Goal: Task Accomplishment & Management: Use online tool/utility

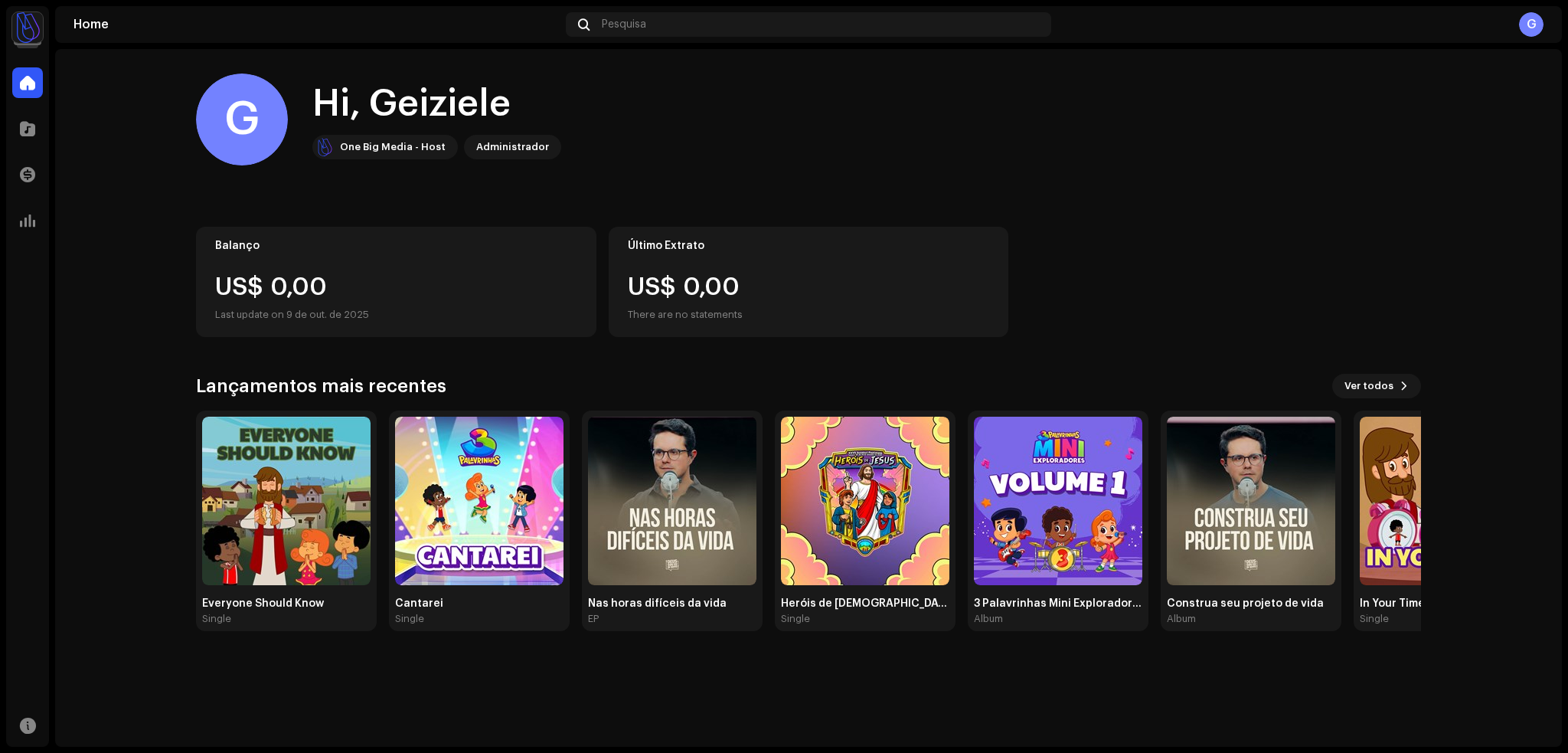
click at [28, 31] on img at bounding box center [28, 28] width 30 height 30
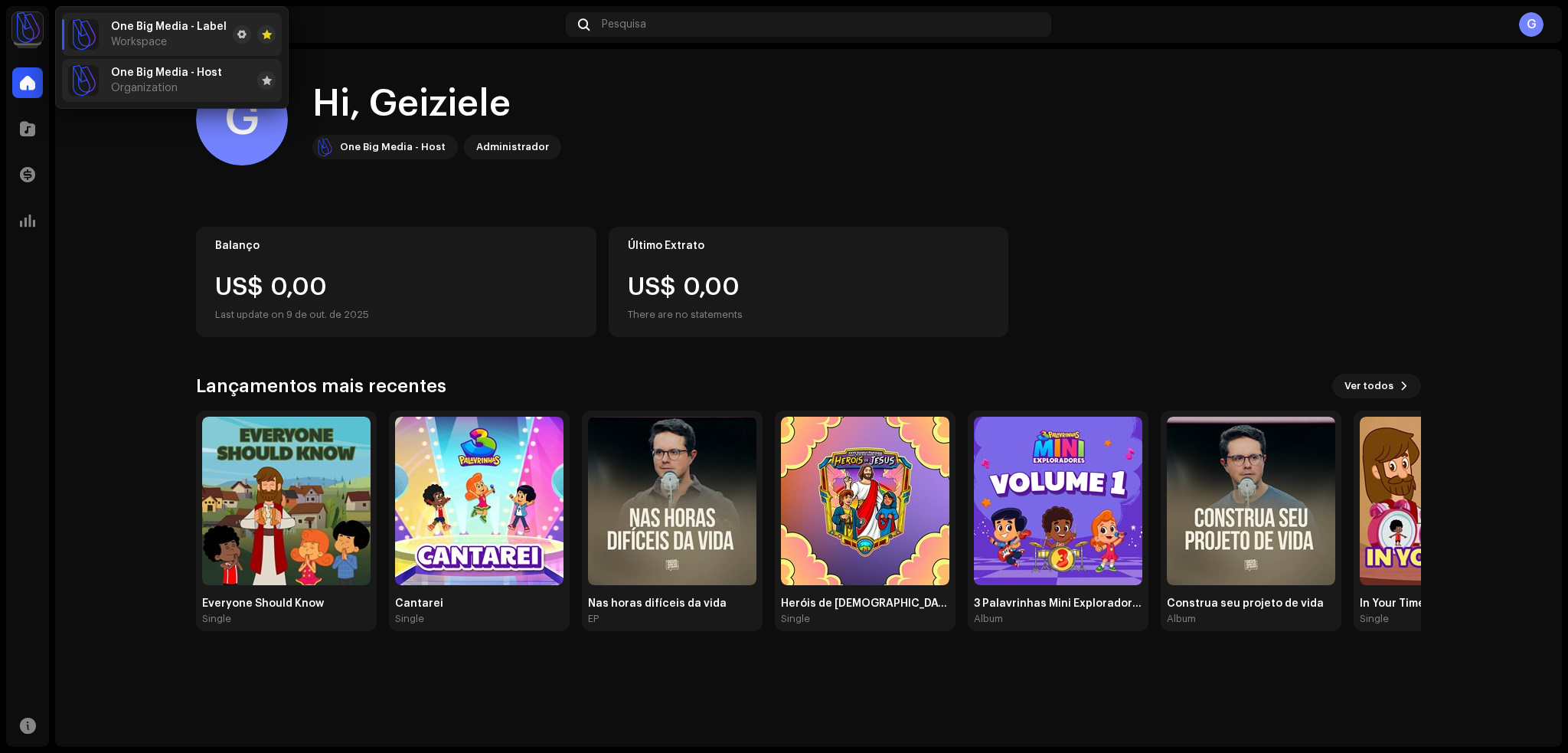
click at [140, 82] on span "Organization" at bounding box center [144, 87] width 66 height 12
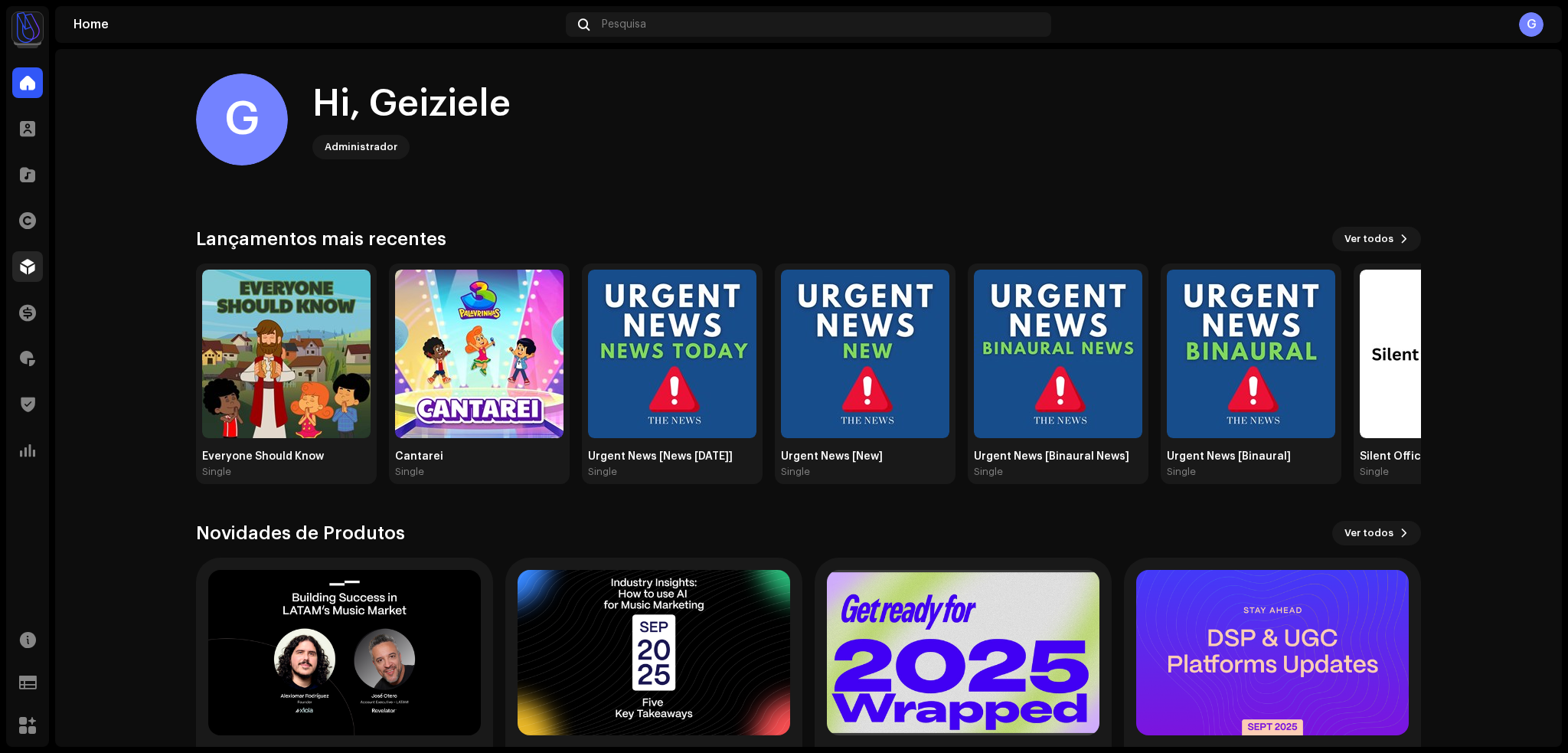
click at [21, 272] on span at bounding box center [28, 266] width 15 height 12
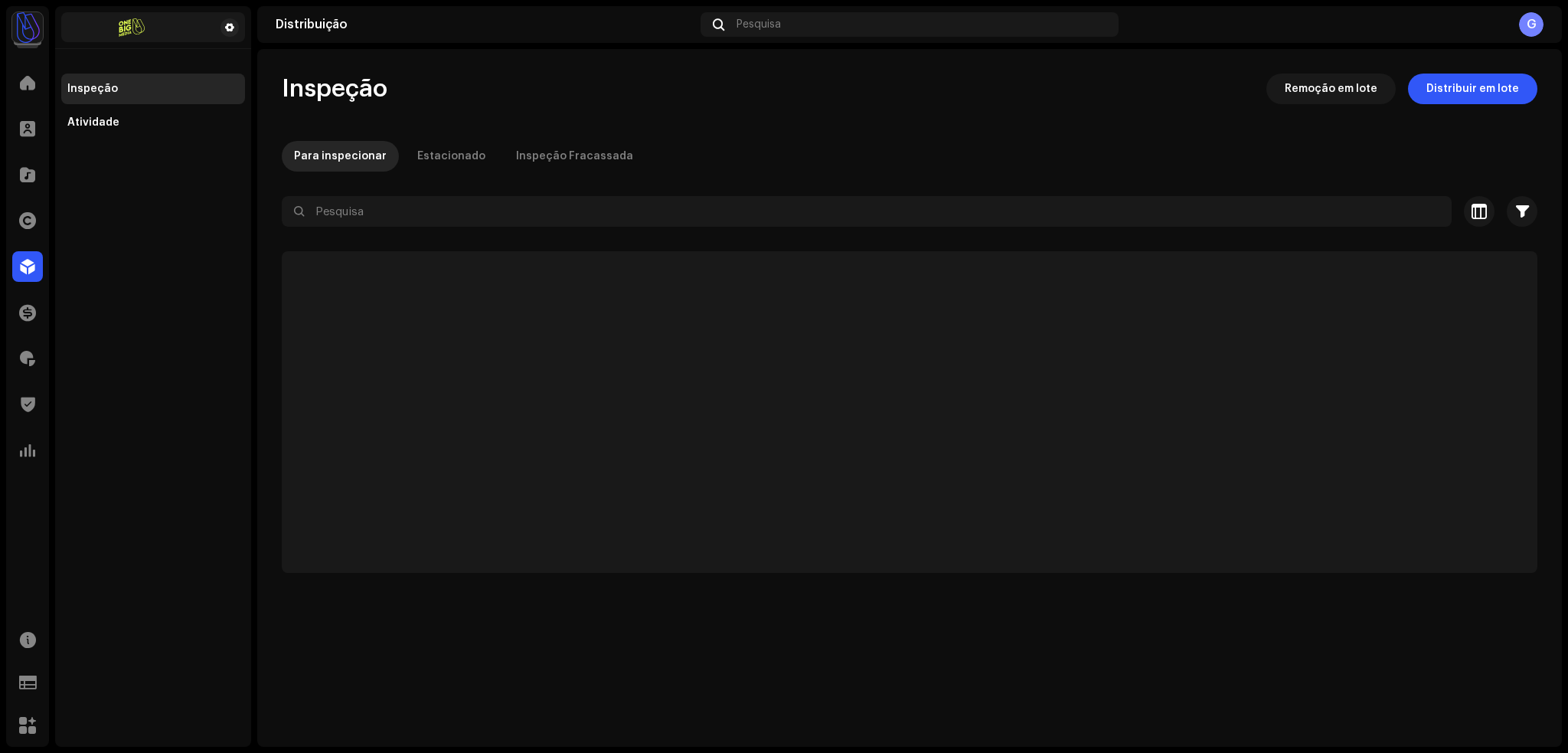
click at [129, 129] on div "Atividade" at bounding box center [154, 122] width 184 height 30
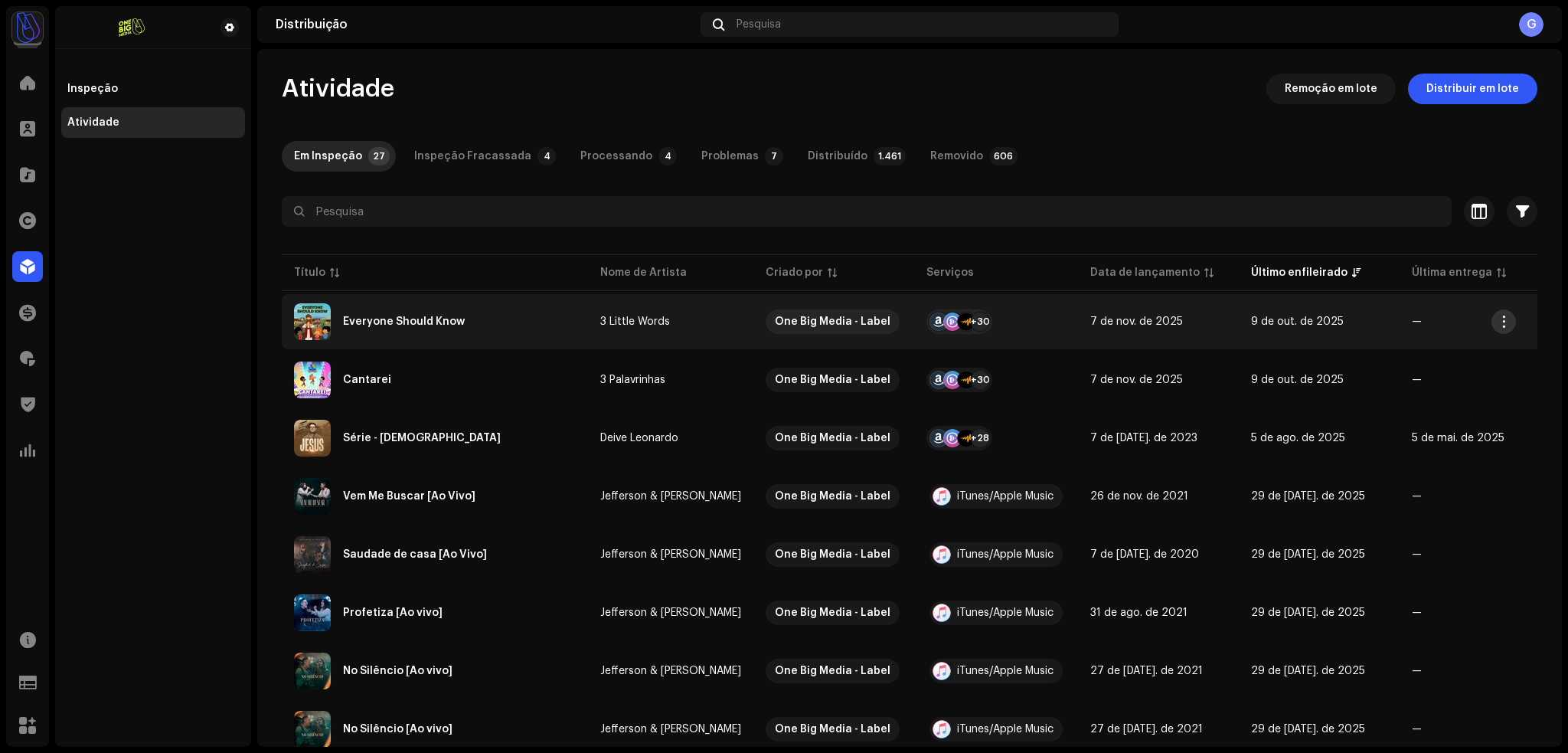
click at [1499, 315] on span "button" at bounding box center [1504, 321] width 11 height 12
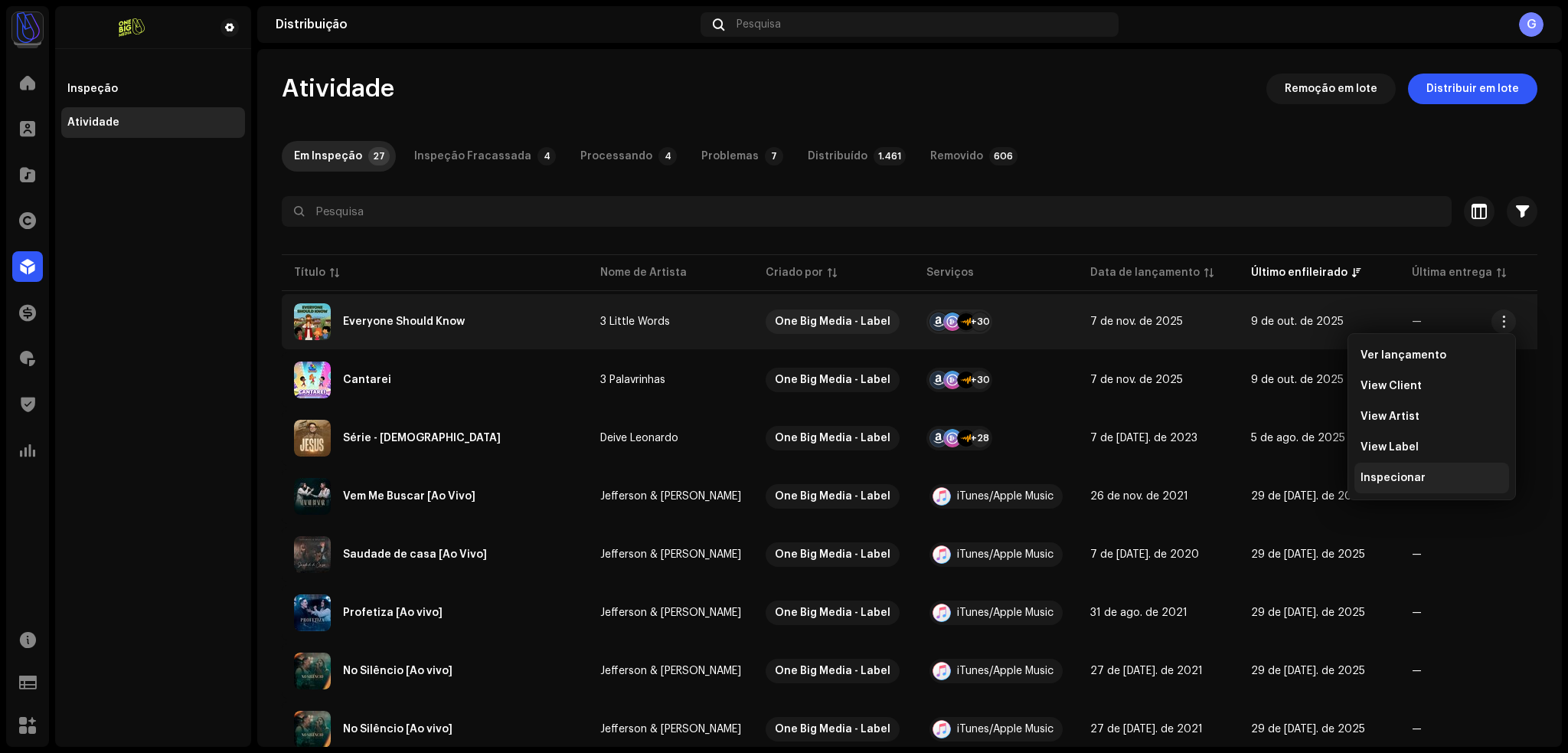
click at [1398, 476] on span "Inspecionar" at bounding box center [1392, 478] width 65 height 12
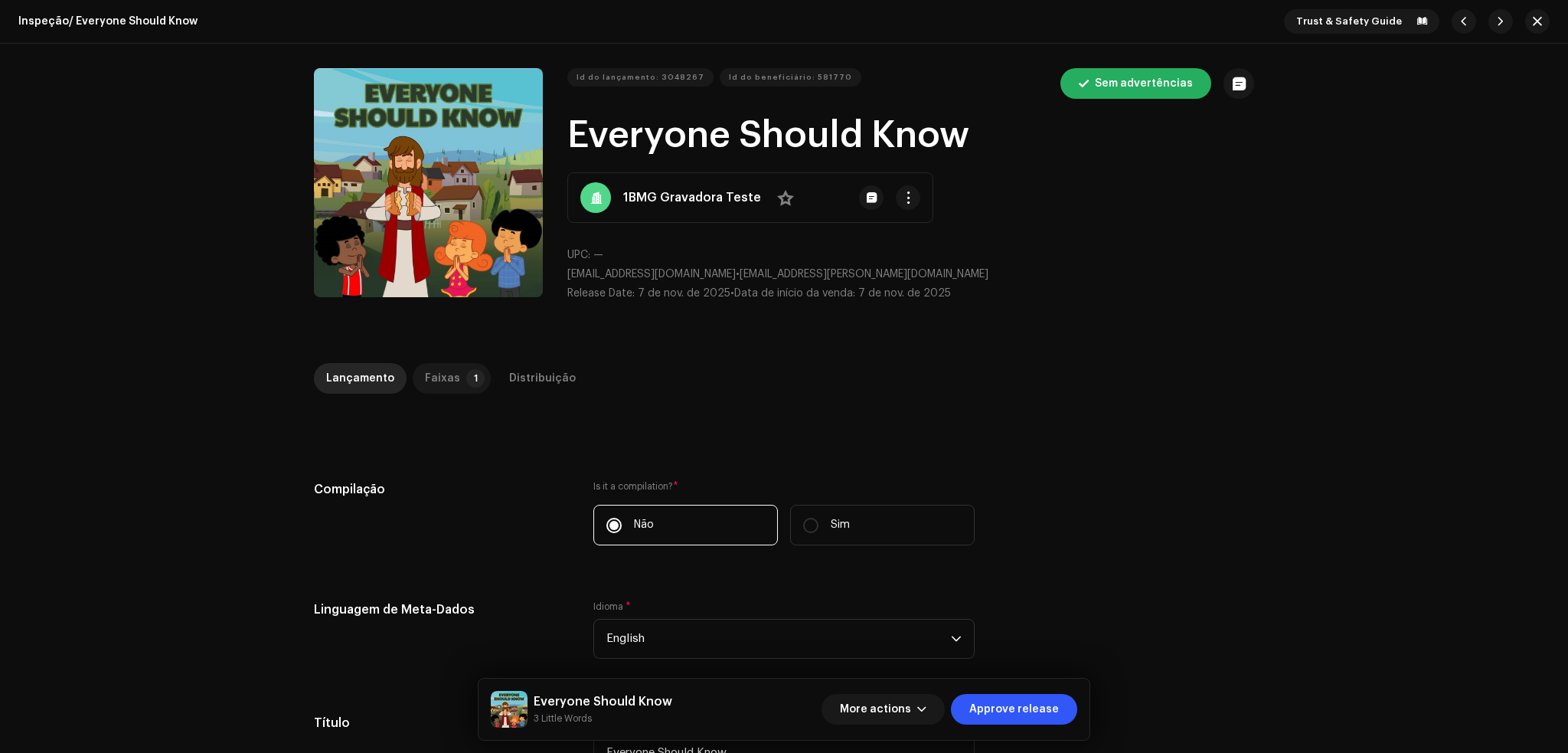
click at [425, 380] on div "Faixas" at bounding box center [442, 378] width 35 height 30
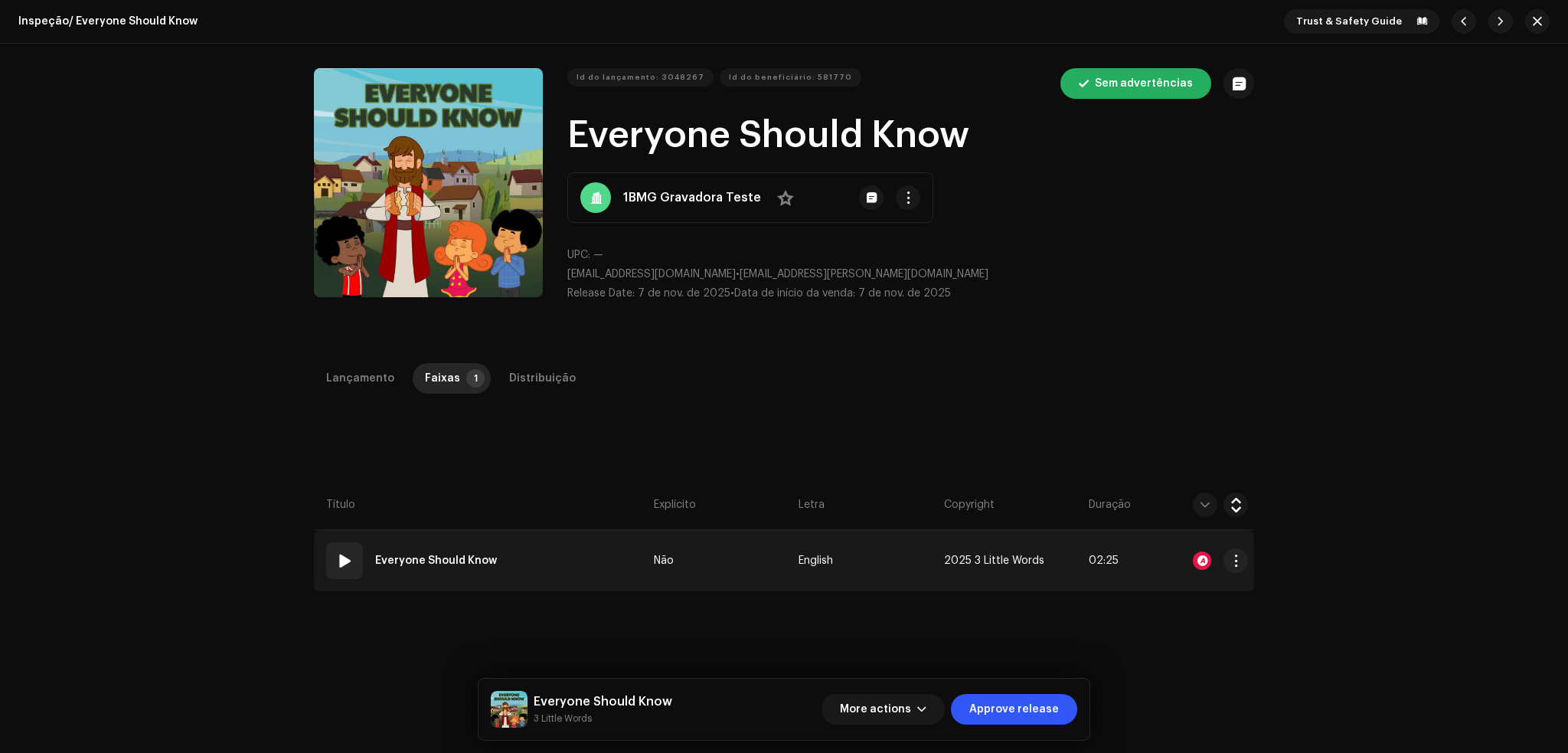
click at [327, 555] on div "01" at bounding box center [345, 560] width 37 height 37
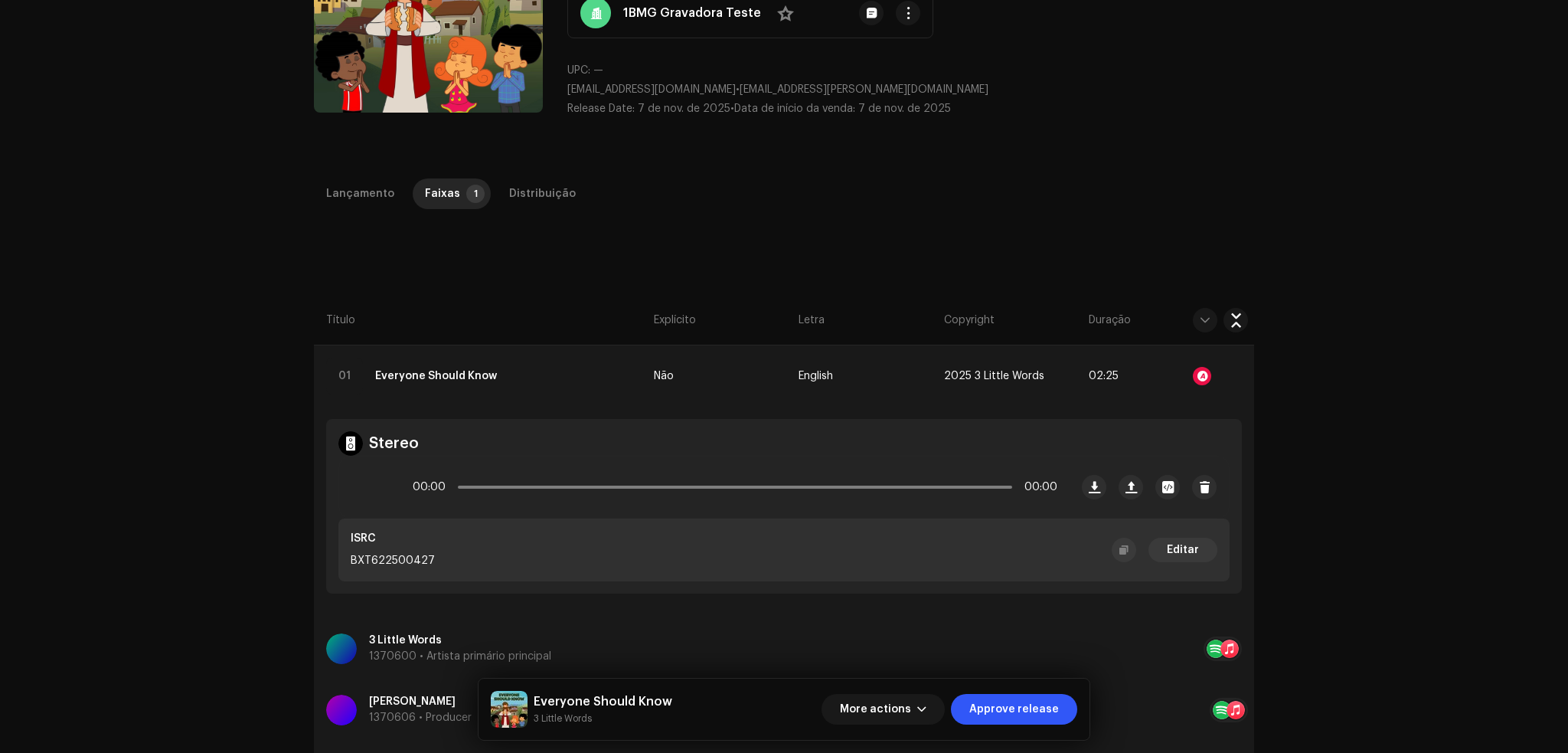
scroll to position [204, 0]
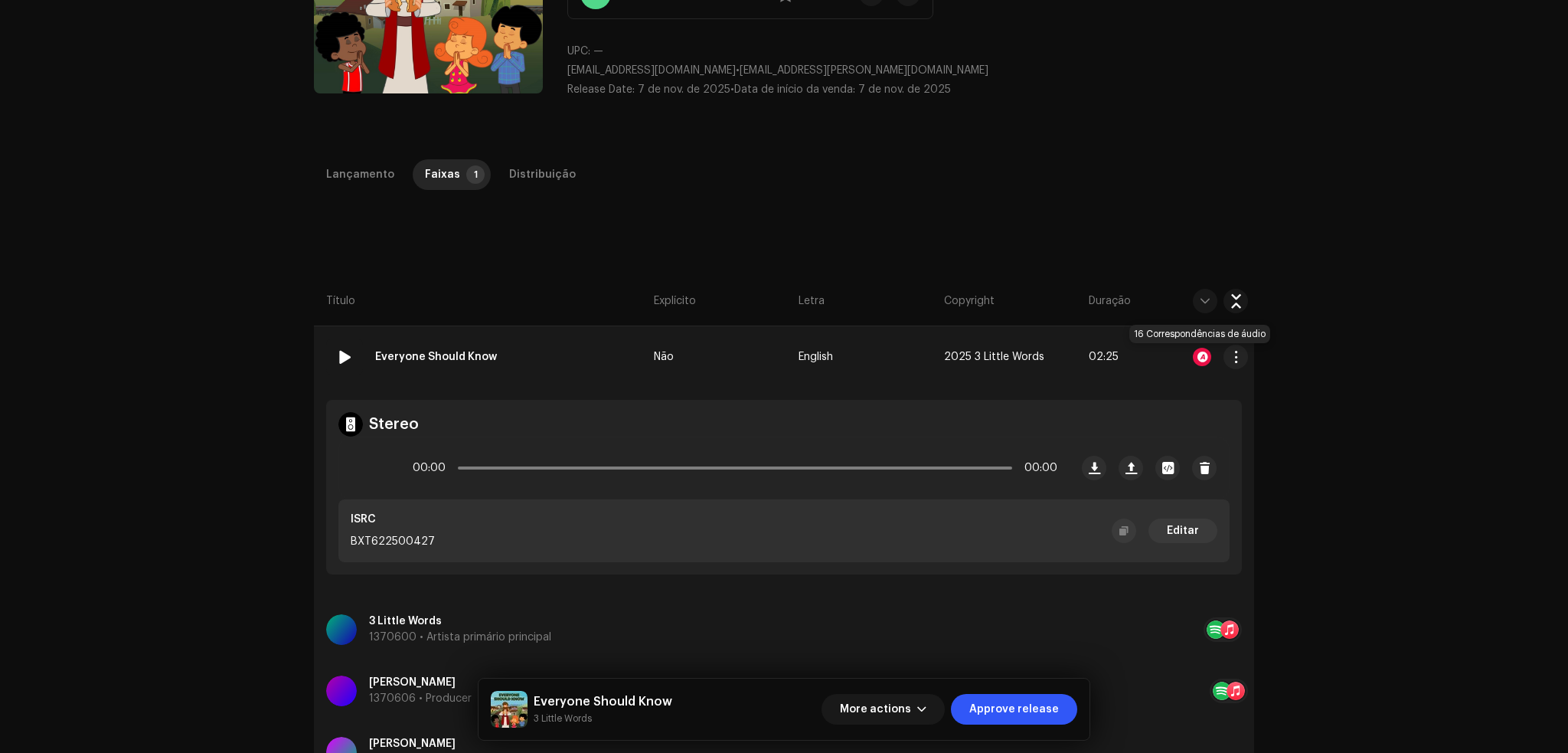
click at [1198, 359] on div at bounding box center [1202, 356] width 18 height 18
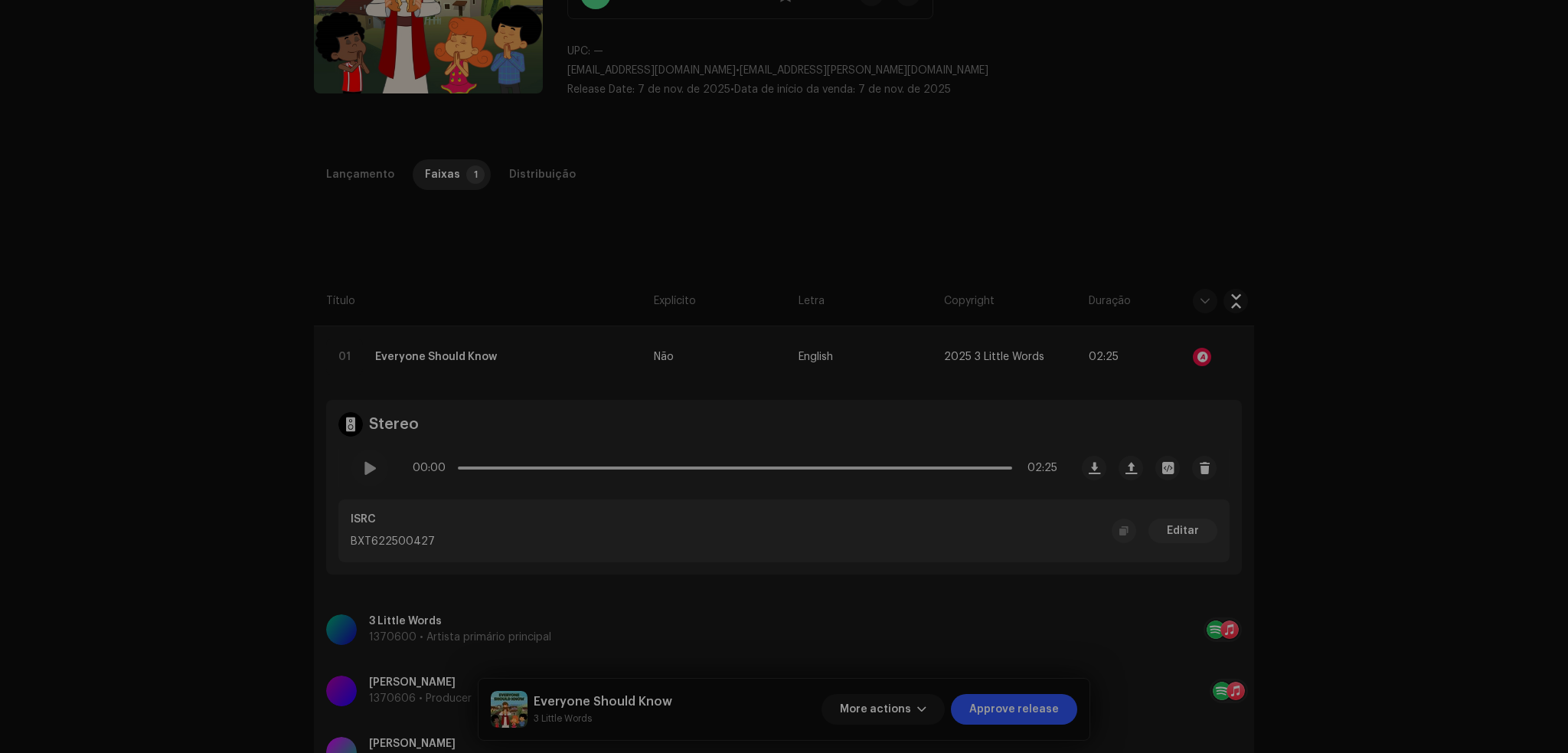
click at [1129, 182] on div "Audio Recognition by Remix/Sample 2 Cover 14 All results require review/listeni…" at bounding box center [784, 376] width 1568 height 753
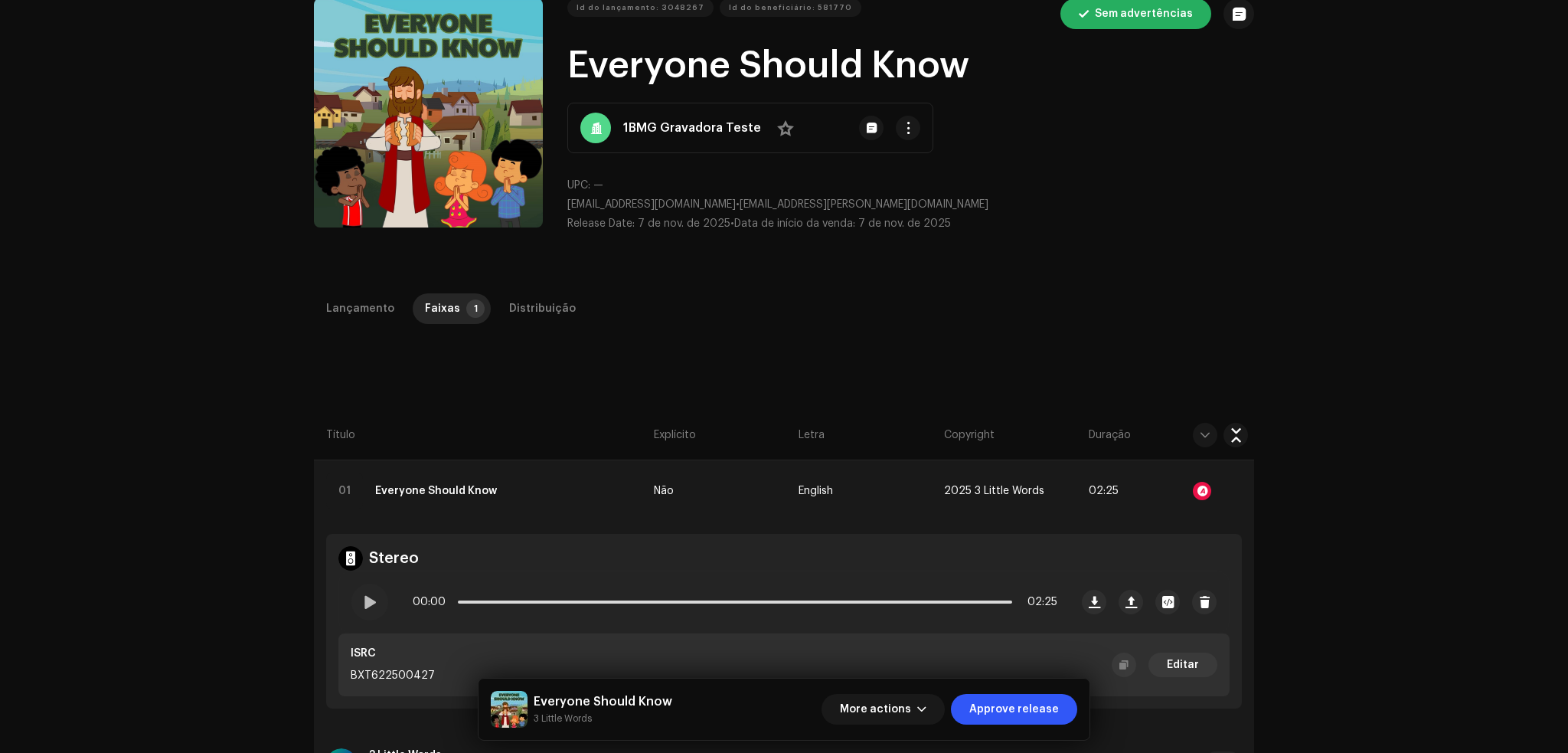
scroll to position [0, 0]
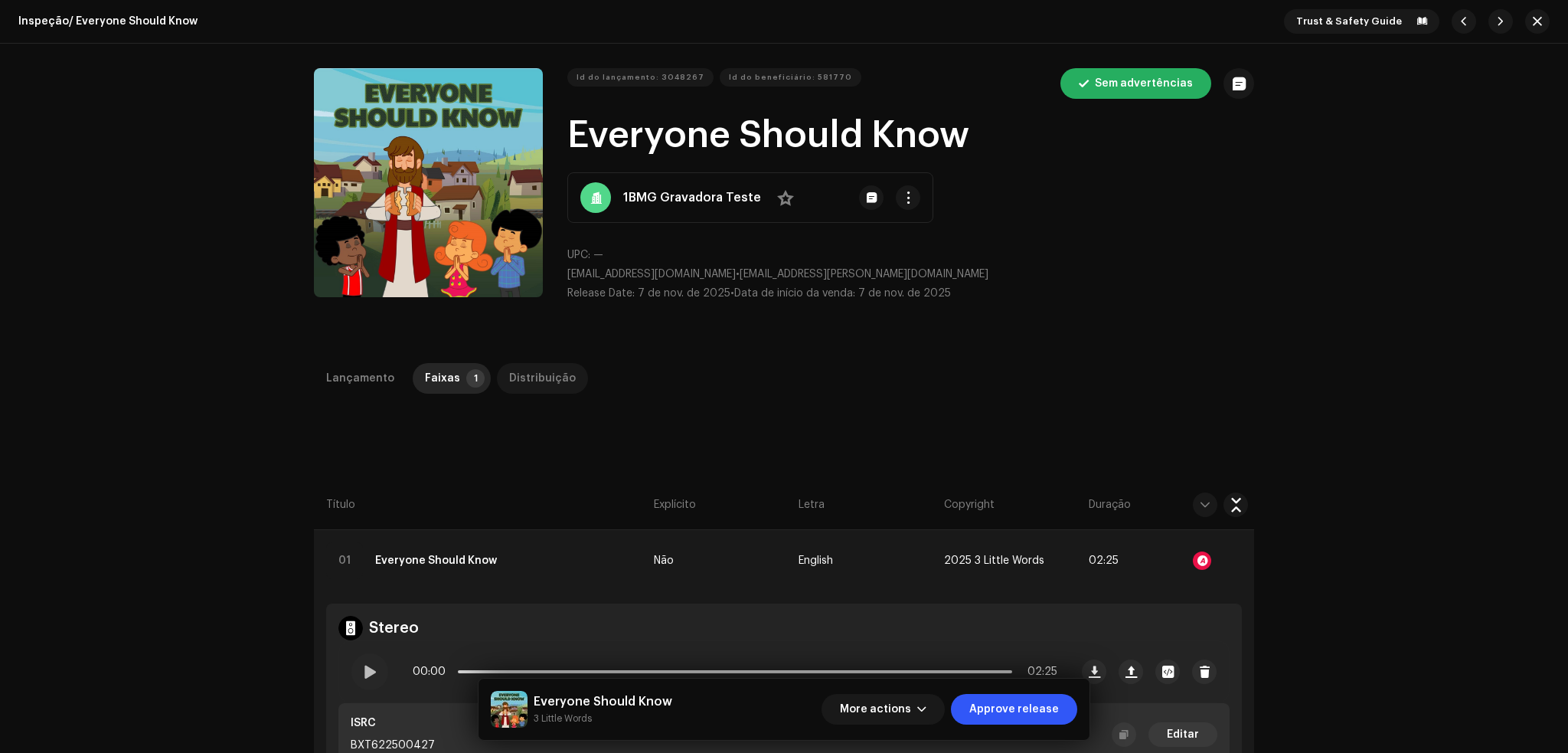
click at [509, 380] on div "Distribuição" at bounding box center [542, 378] width 66 height 30
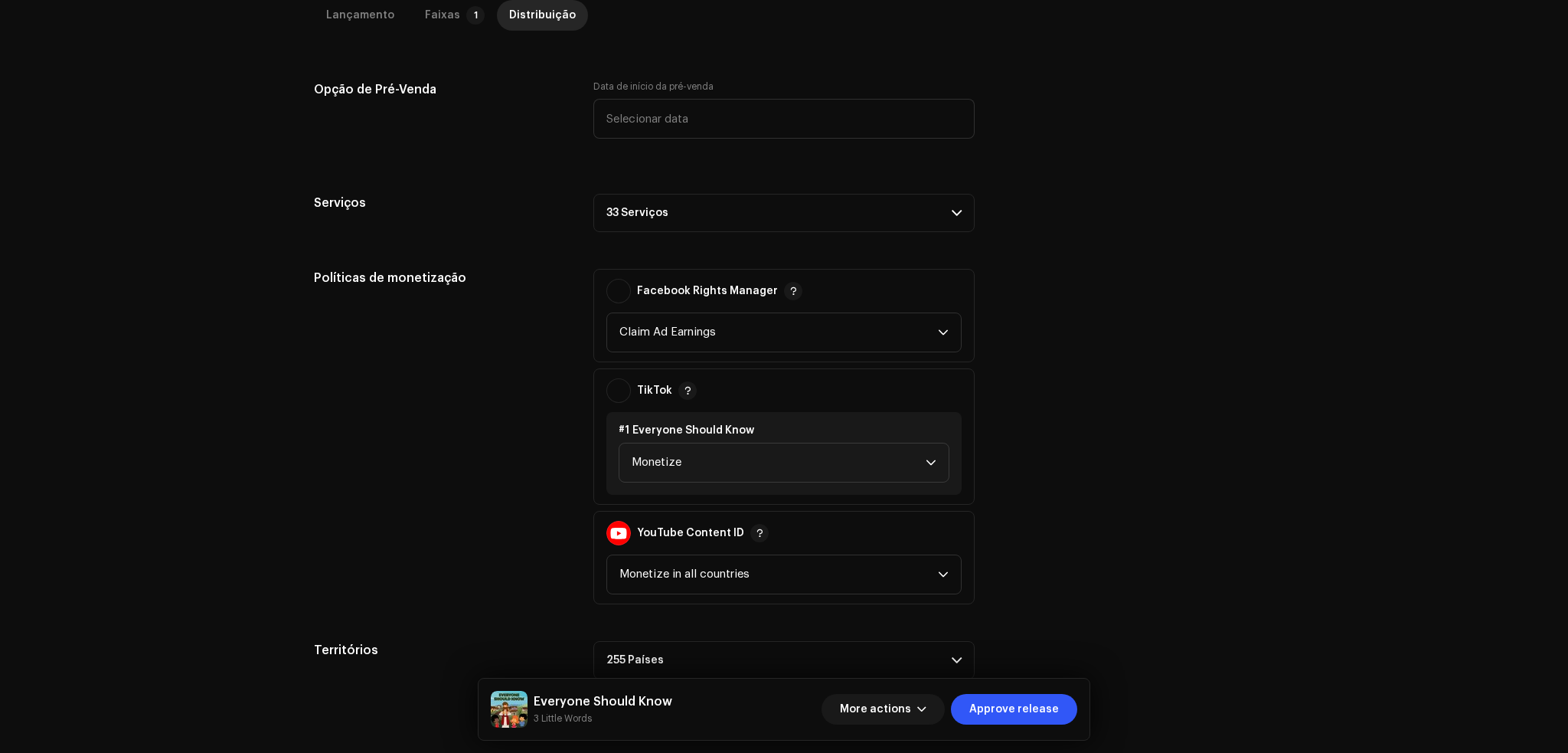
scroll to position [716, 0]
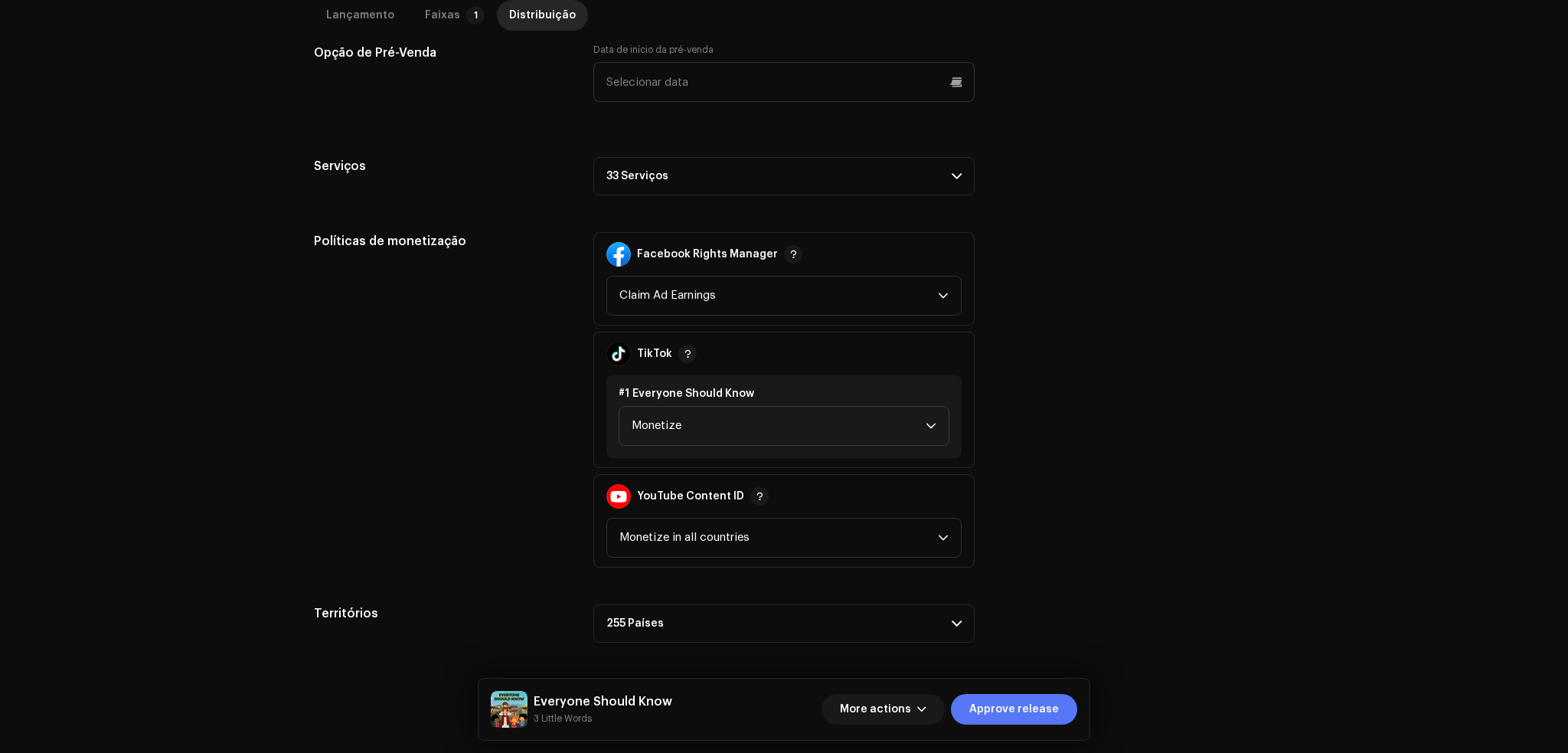
click at [1032, 711] on span "Approve release" at bounding box center [1014, 709] width 89 height 30
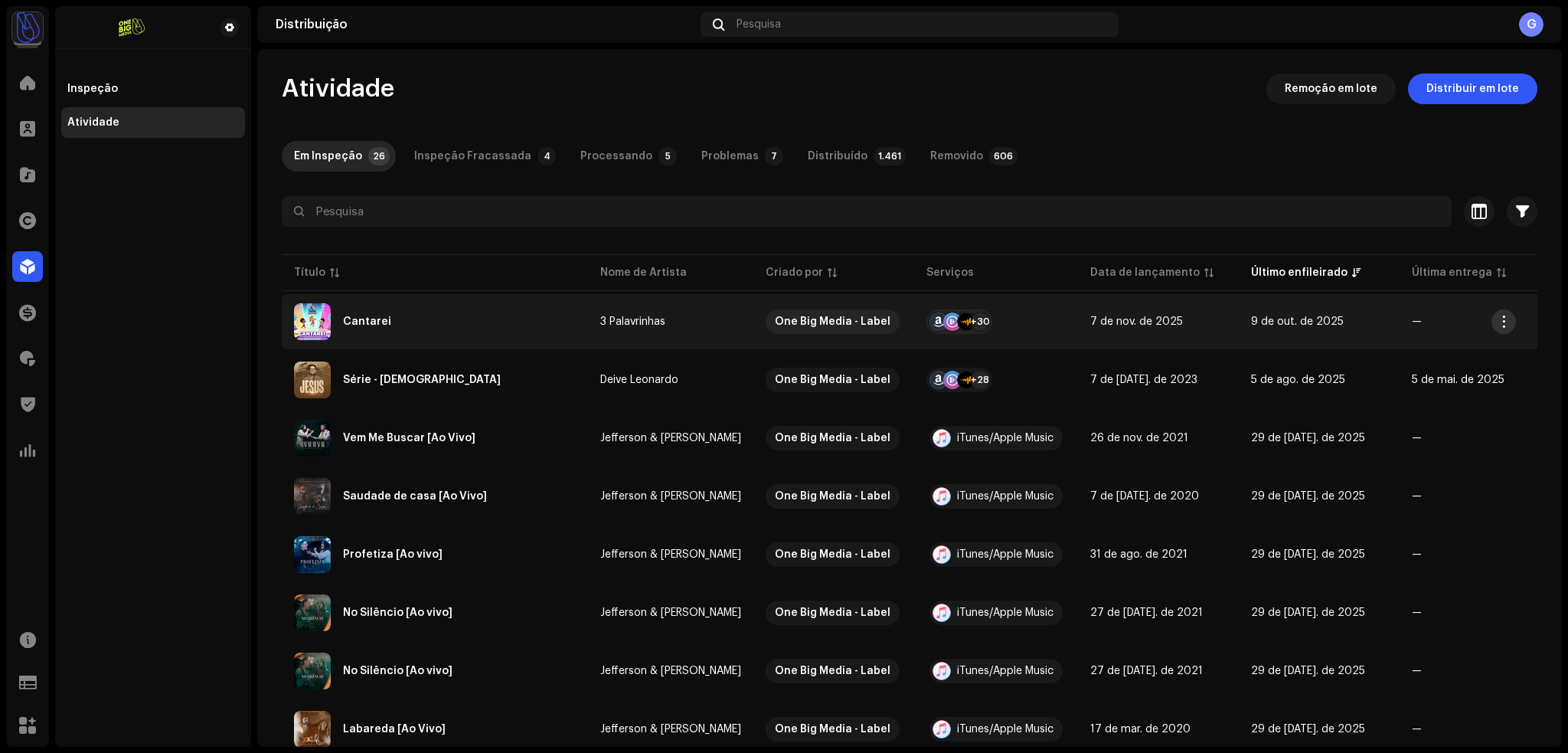
click at [1503, 319] on span "button" at bounding box center [1504, 321] width 11 height 12
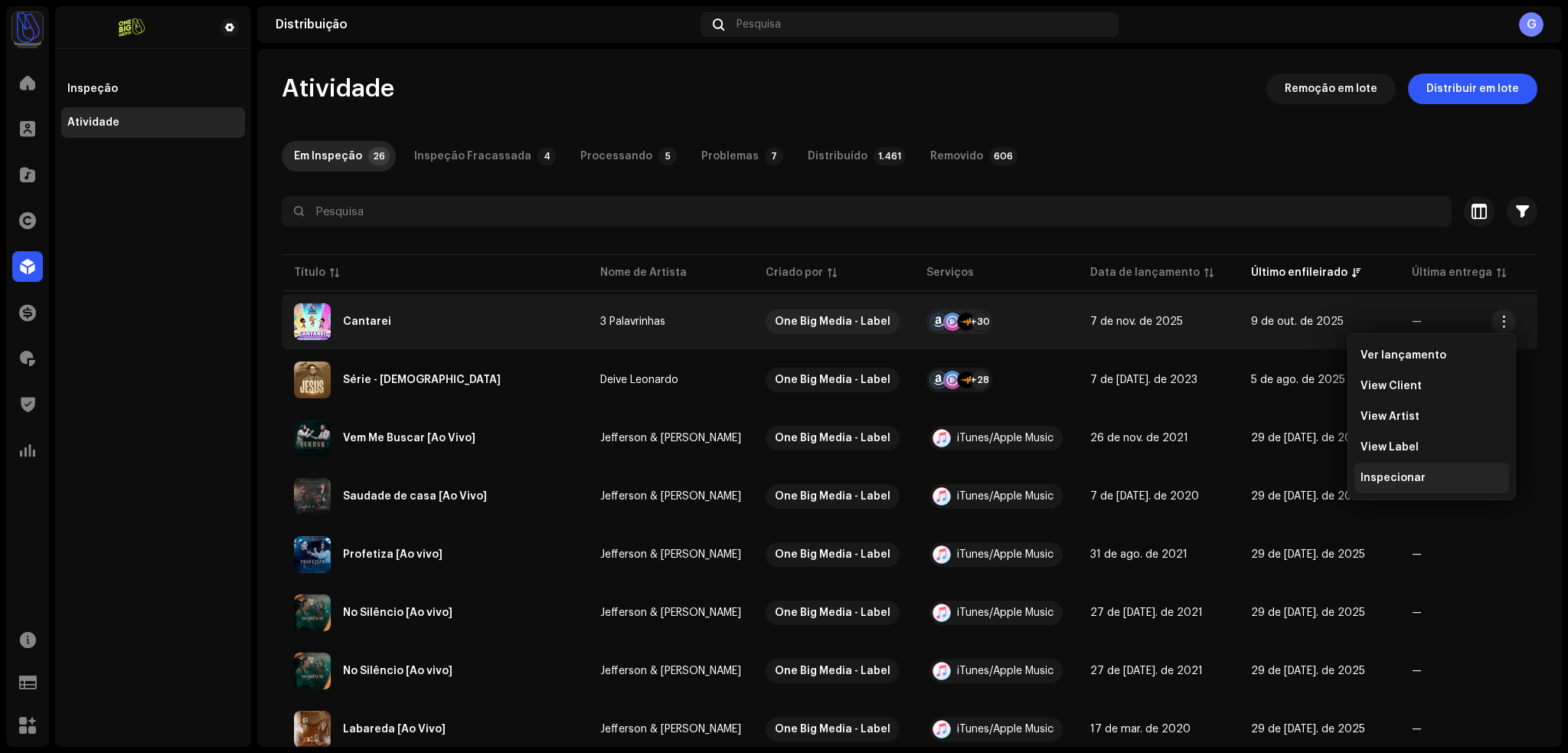
click at [1406, 472] on span "Inspecionar" at bounding box center [1392, 478] width 65 height 12
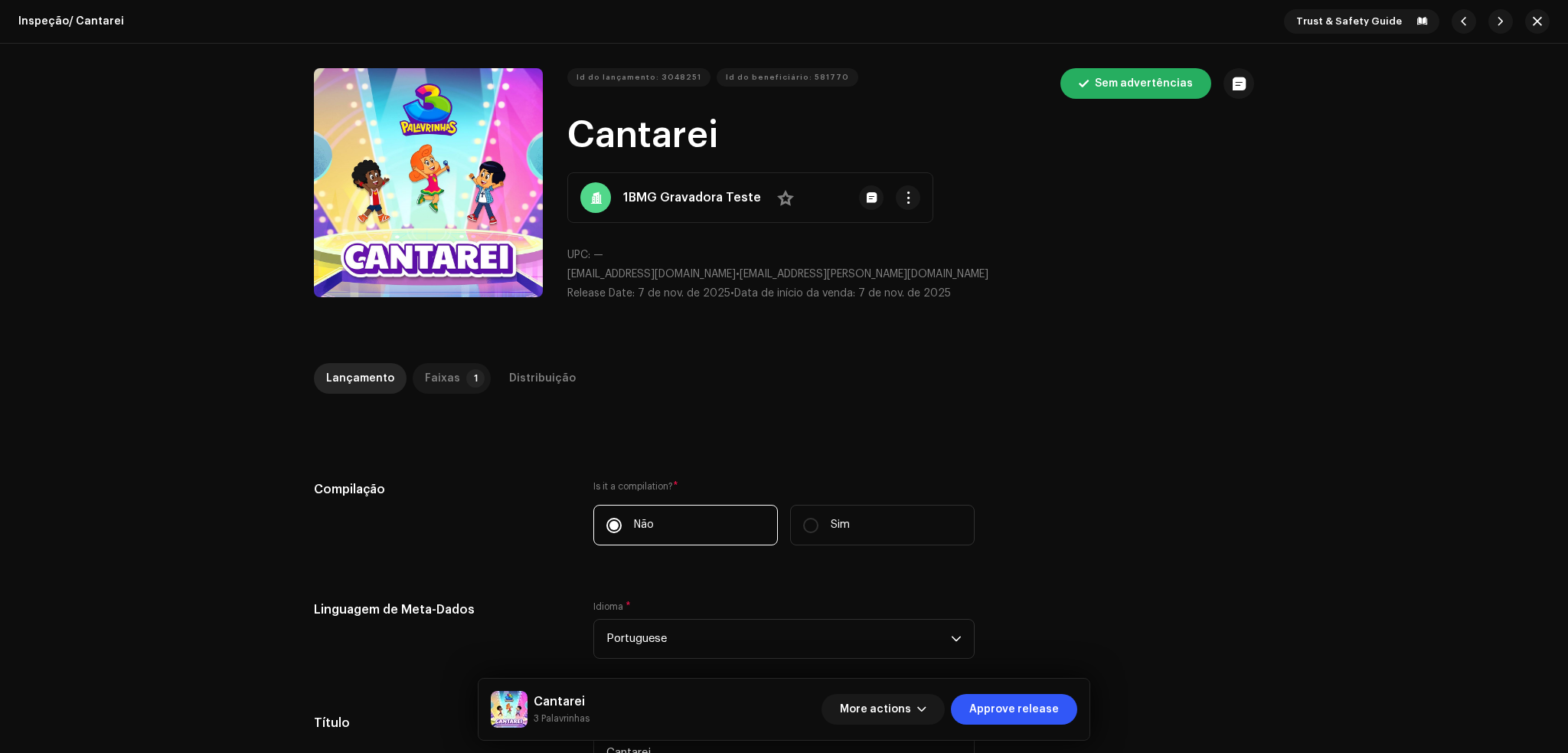
click at [433, 371] on div "Faixas" at bounding box center [442, 378] width 35 height 30
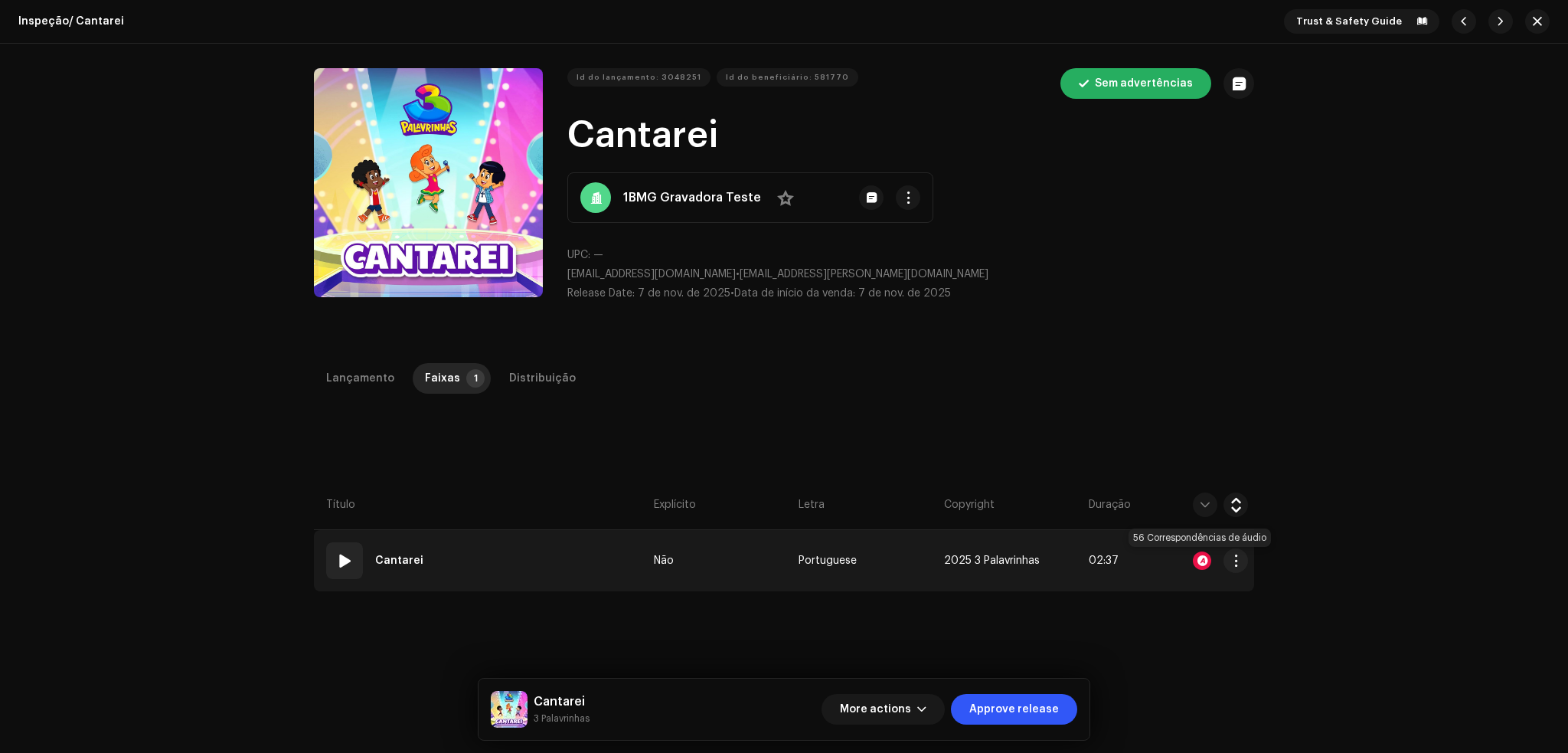
click at [1198, 556] on div at bounding box center [1202, 560] width 18 height 18
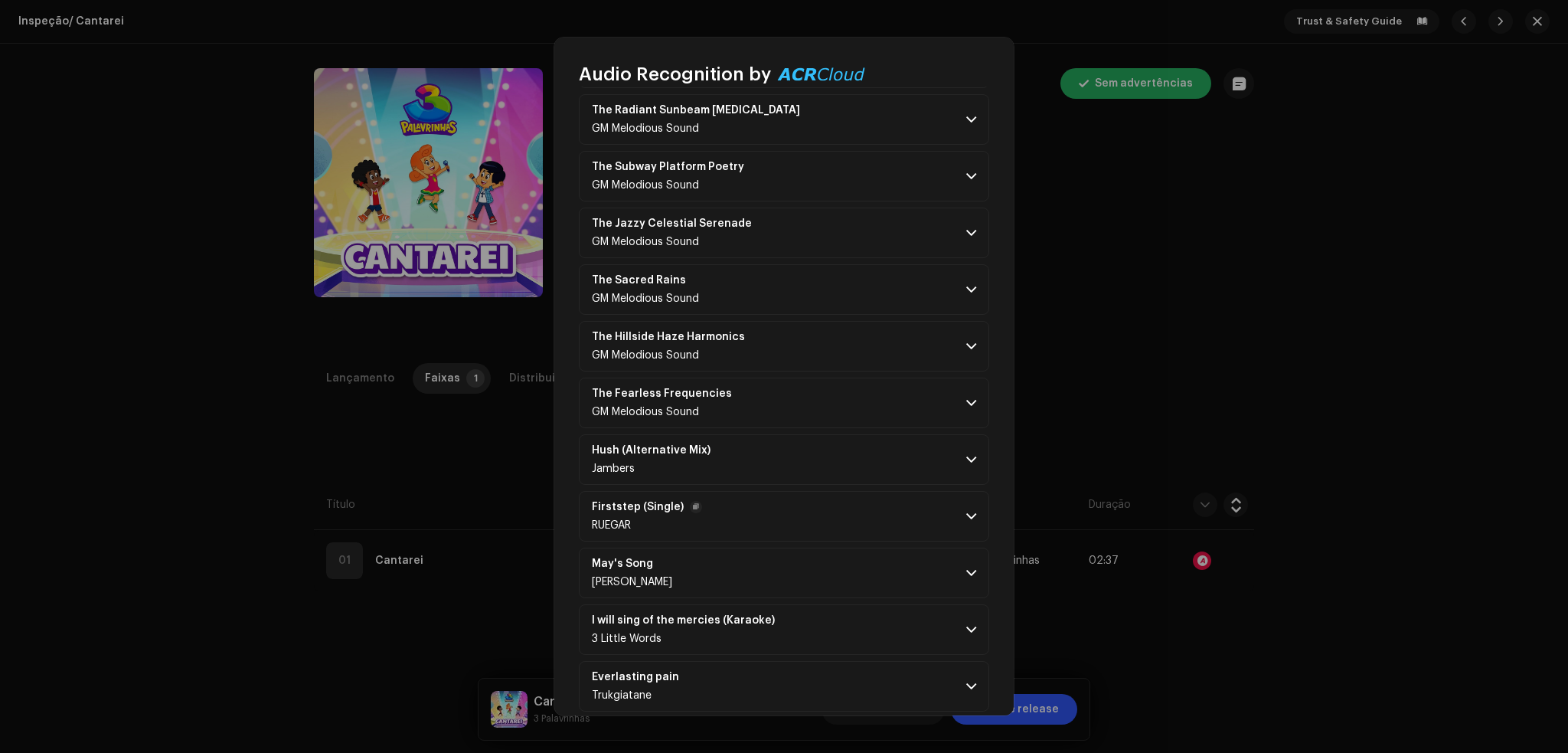
scroll to position [1706, 0]
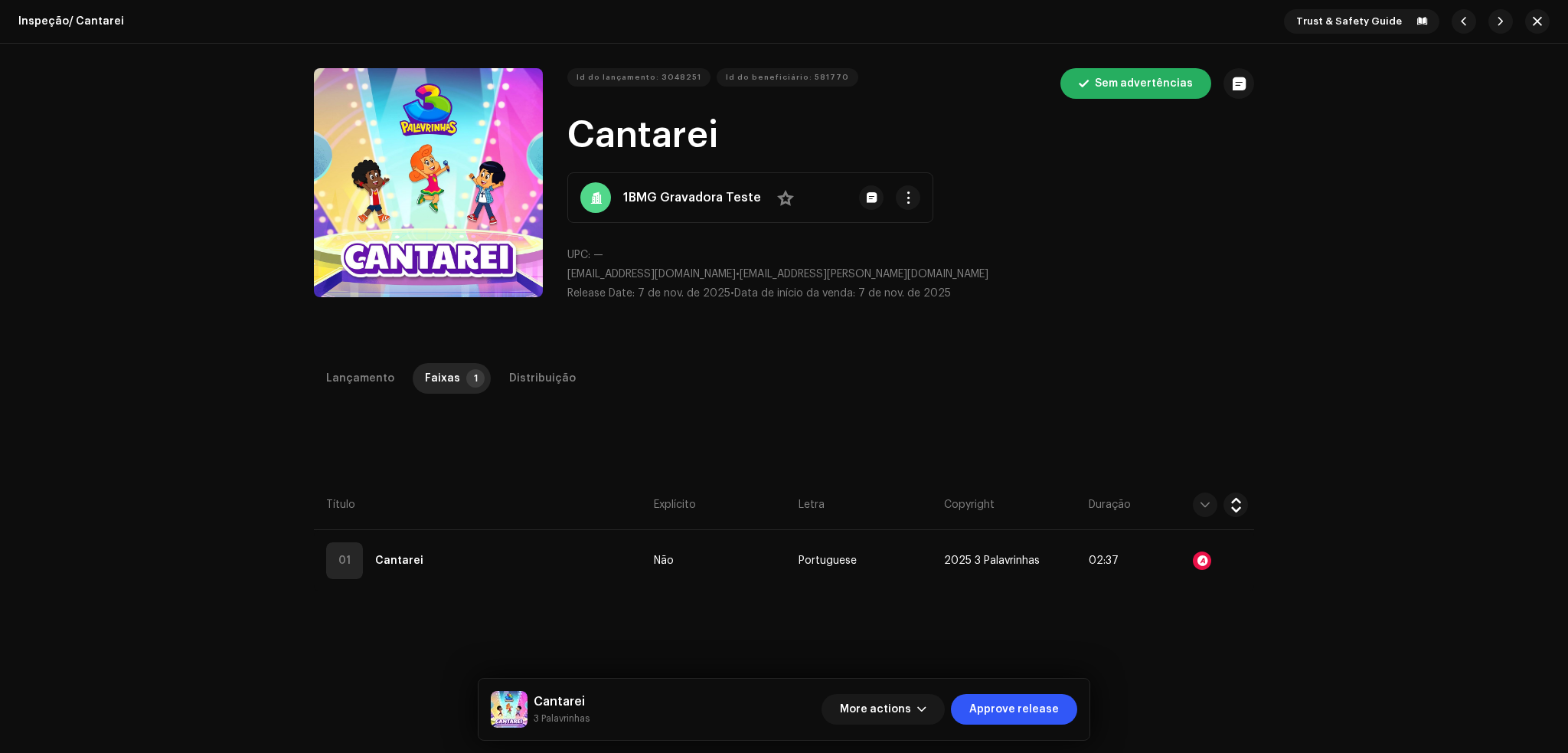
click at [1197, 277] on div "Audio Recognition by Remix/Sample 38 Cover 18 All results require review/listen…" at bounding box center [784, 376] width 1568 height 753
click at [509, 374] on div "Distribuição" at bounding box center [542, 378] width 66 height 30
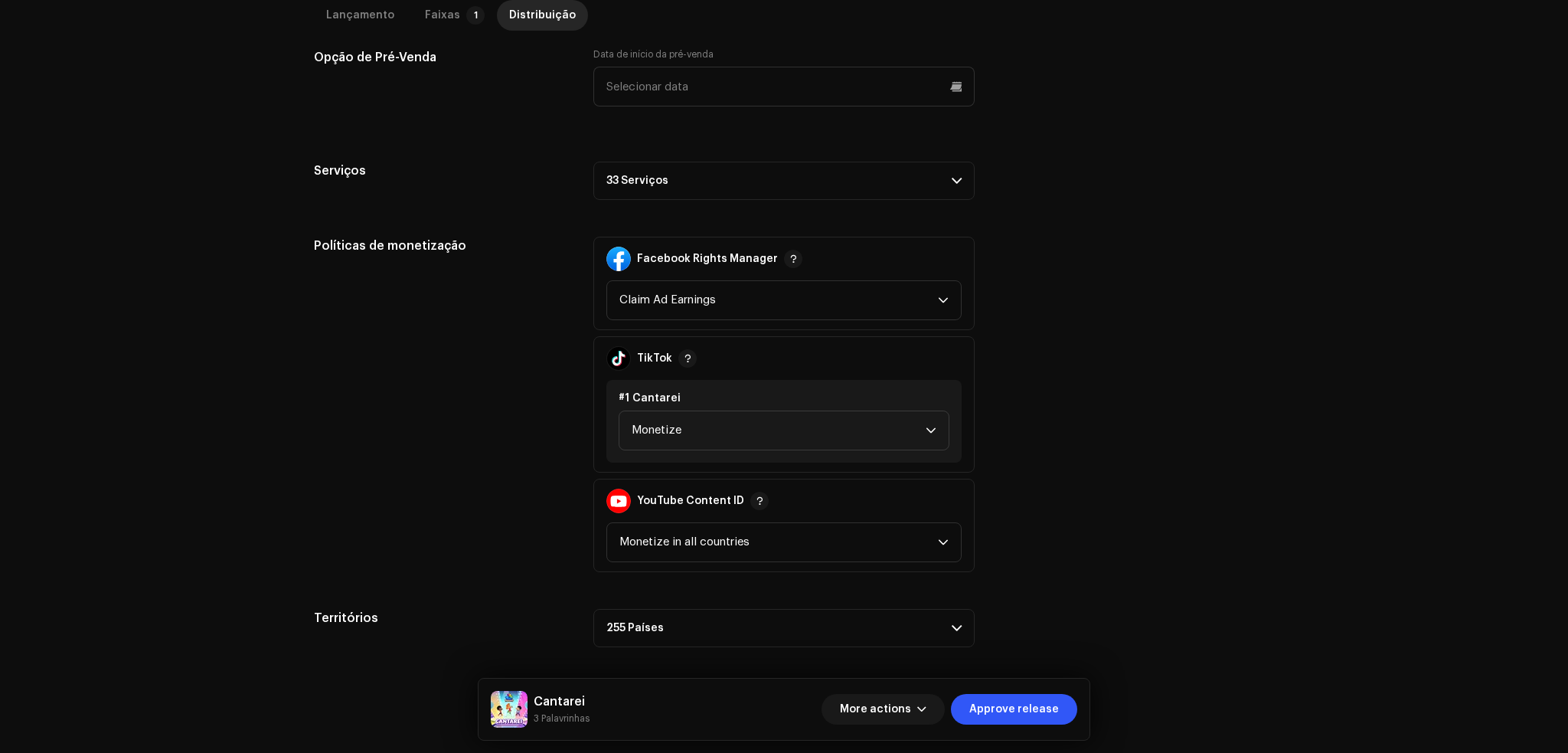
scroll to position [715, 0]
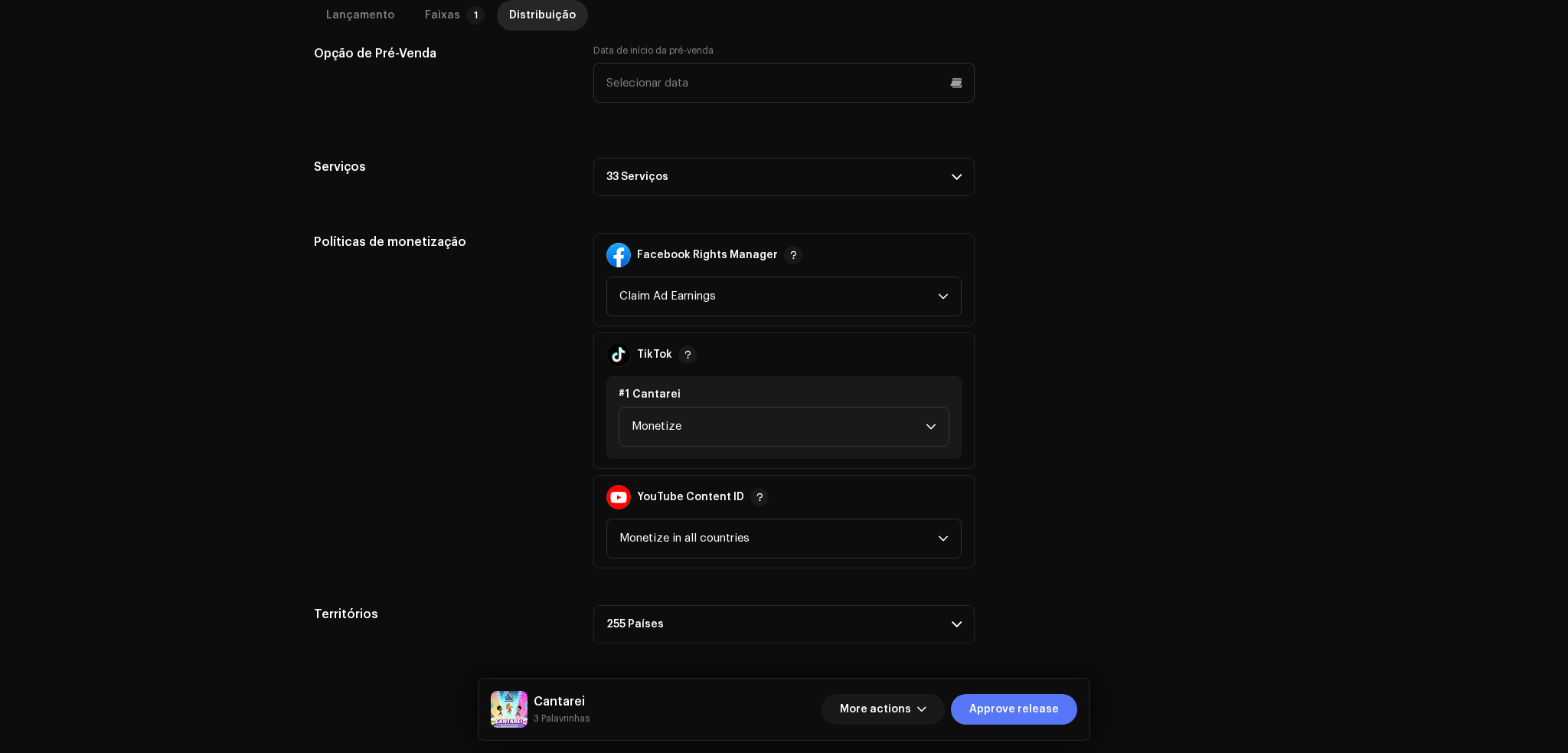
click at [1004, 703] on span "Approve release" at bounding box center [1014, 709] width 89 height 30
